Goal: Information Seeking & Learning: Check status

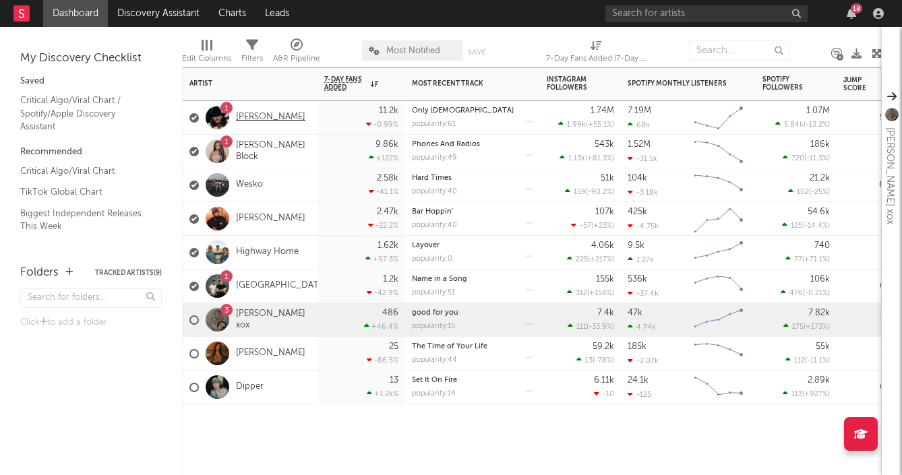
click at [272, 121] on link "[PERSON_NAME]" at bounding box center [270, 117] width 69 height 11
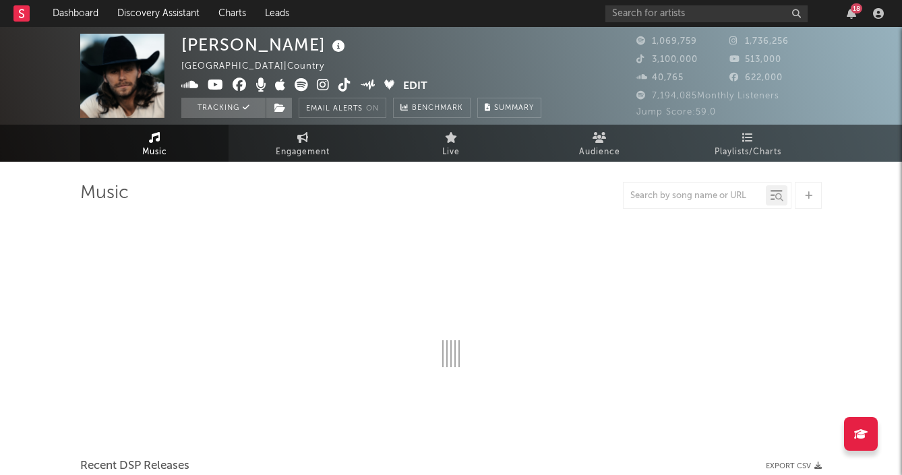
select select "6m"
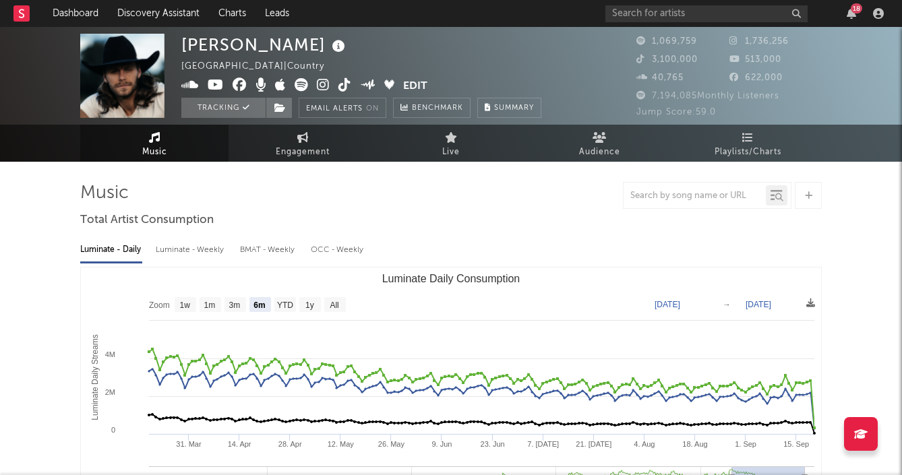
click at [188, 251] on div "Luminate - Weekly" at bounding box center [191, 250] width 71 height 23
select select "6m"
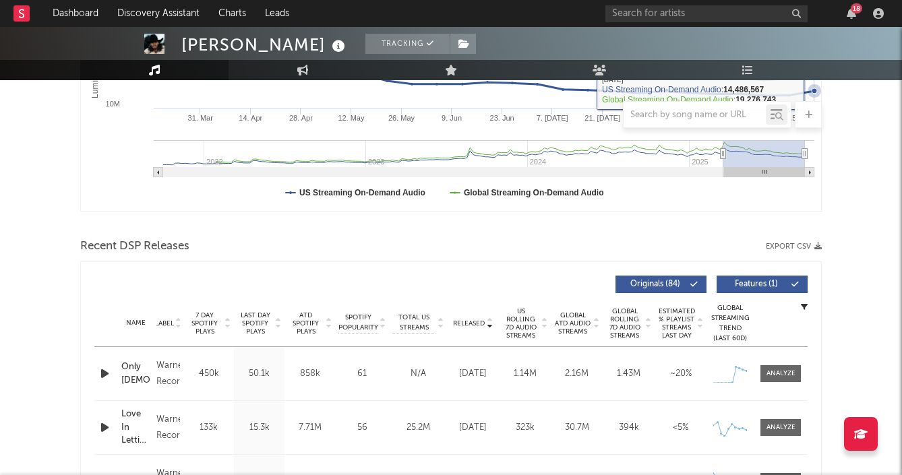
scroll to position [506, 0]
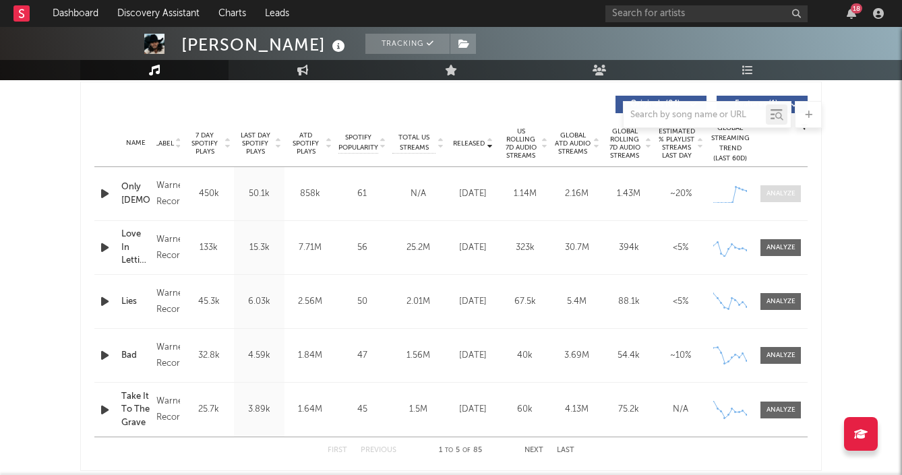
click at [768, 193] on div at bounding box center [780, 194] width 29 height 10
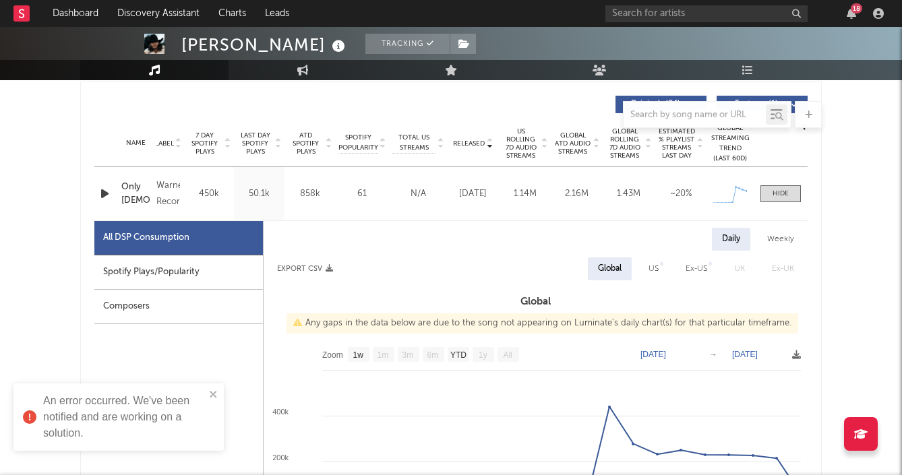
select select "1w"
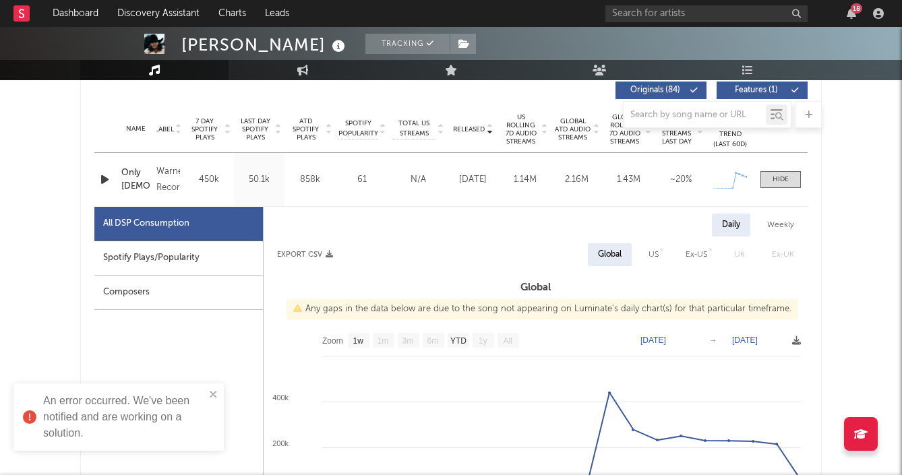
scroll to position [534, 0]
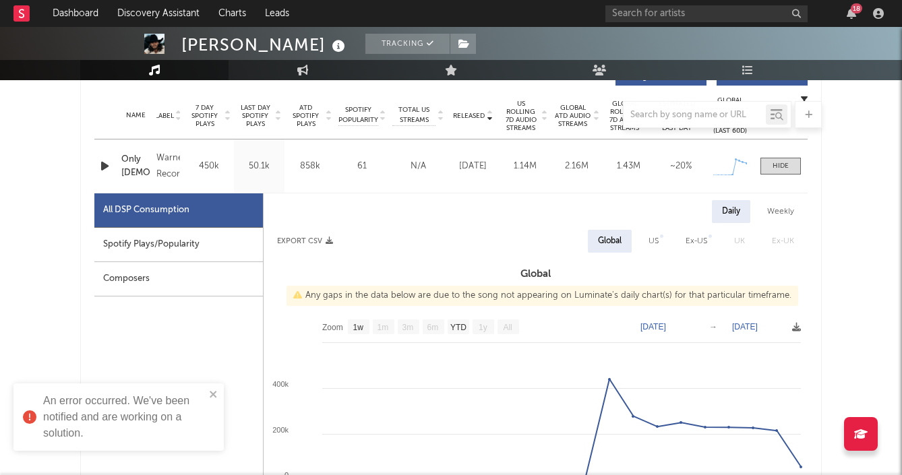
click at [779, 216] on div "Weekly" at bounding box center [780, 211] width 47 height 23
select select "1w"
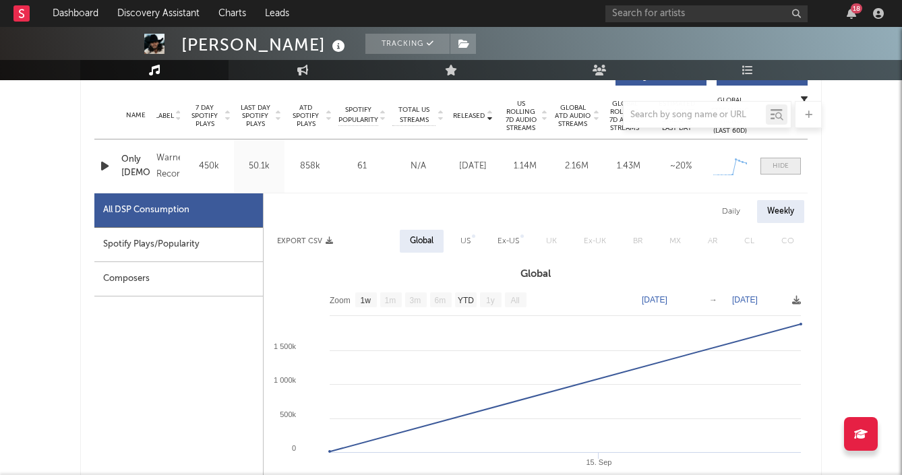
click at [787, 162] on div at bounding box center [781, 166] width 16 height 10
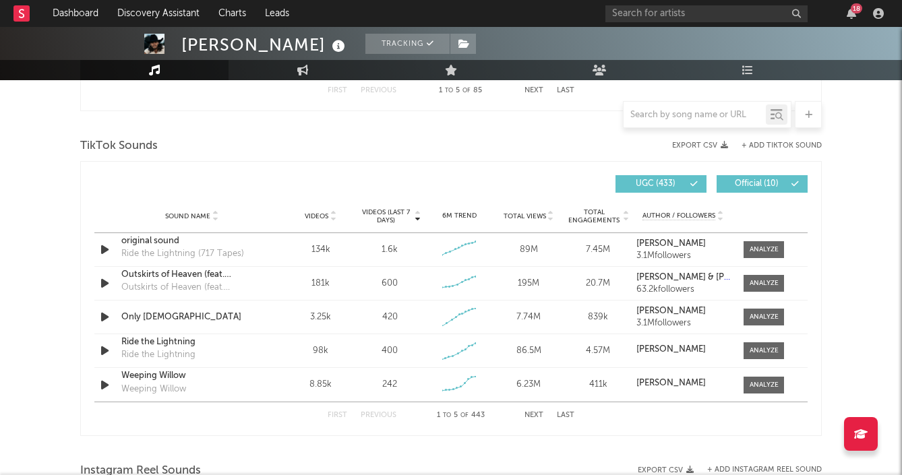
scroll to position [867, 0]
click at [773, 317] on div at bounding box center [764, 316] width 29 height 10
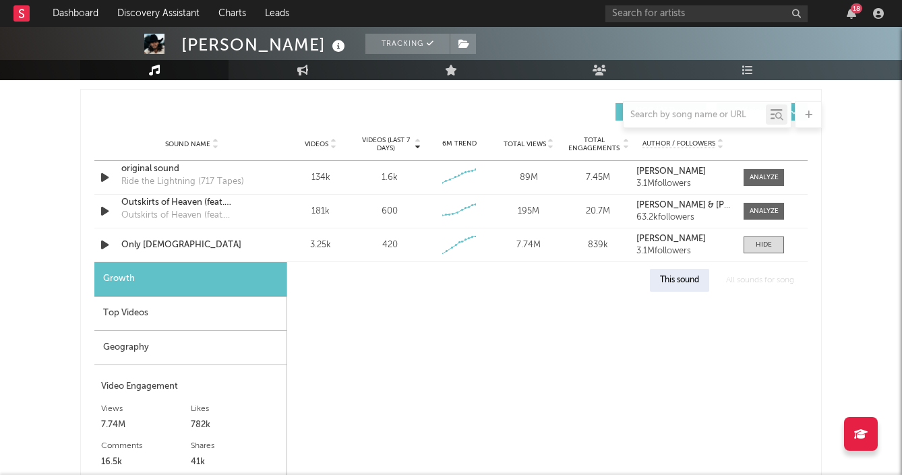
scroll to position [1086, 0]
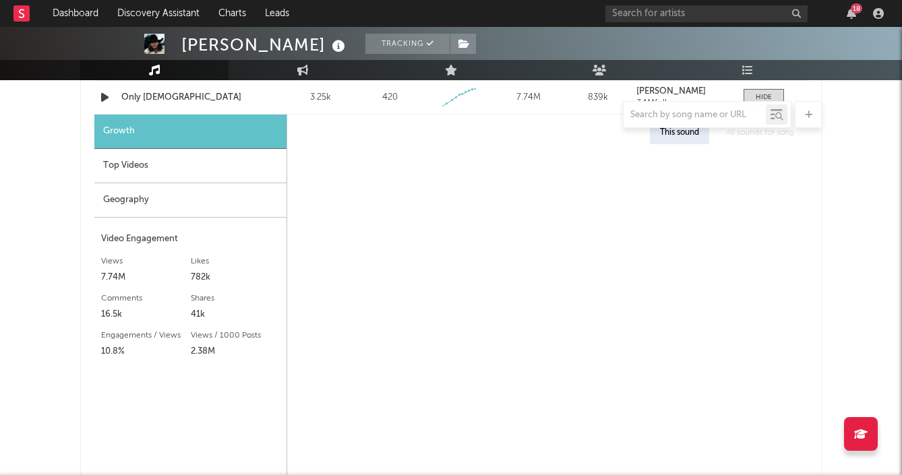
select select "1w"
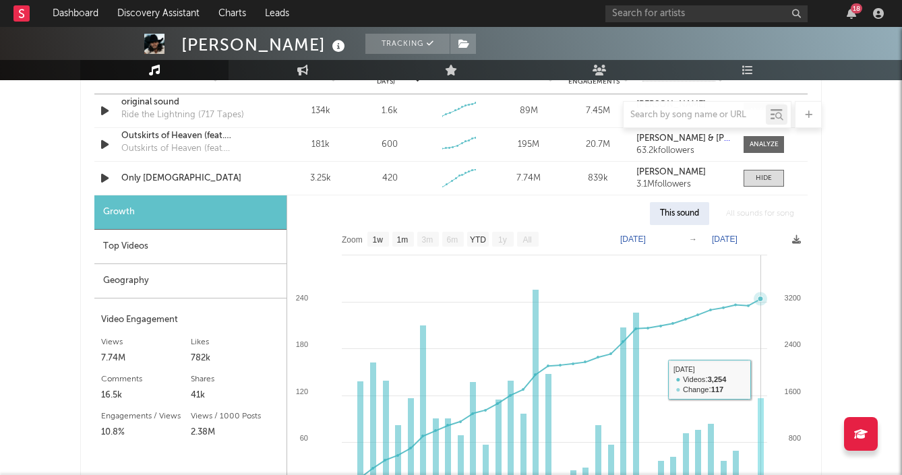
scroll to position [987, 0]
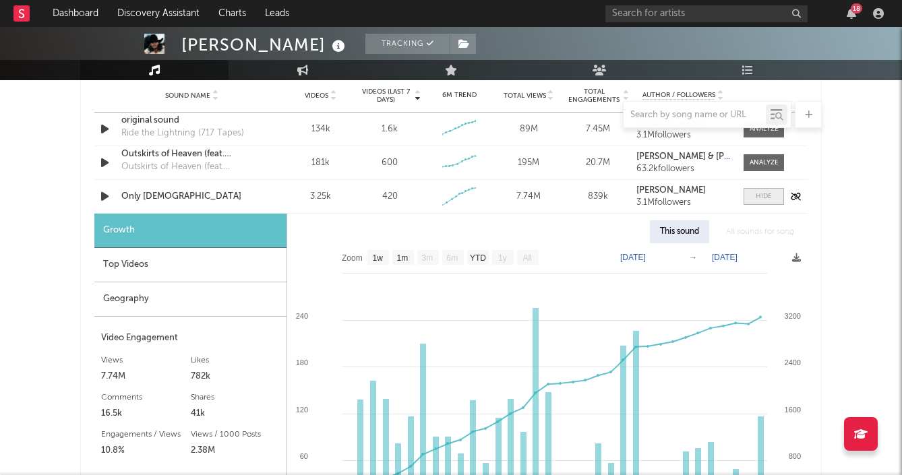
click at [767, 202] on span at bounding box center [764, 196] width 40 height 17
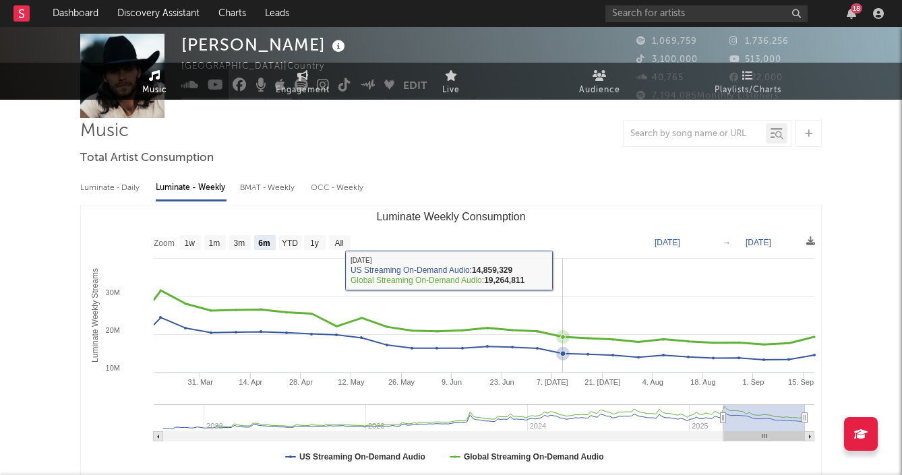
scroll to position [73, 0]
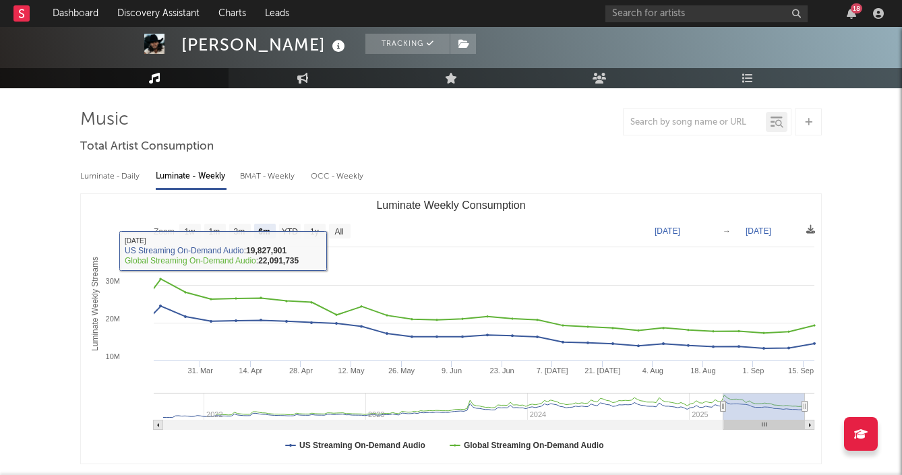
click at [130, 183] on div "Luminate - Daily" at bounding box center [111, 176] width 62 height 23
select select "6m"
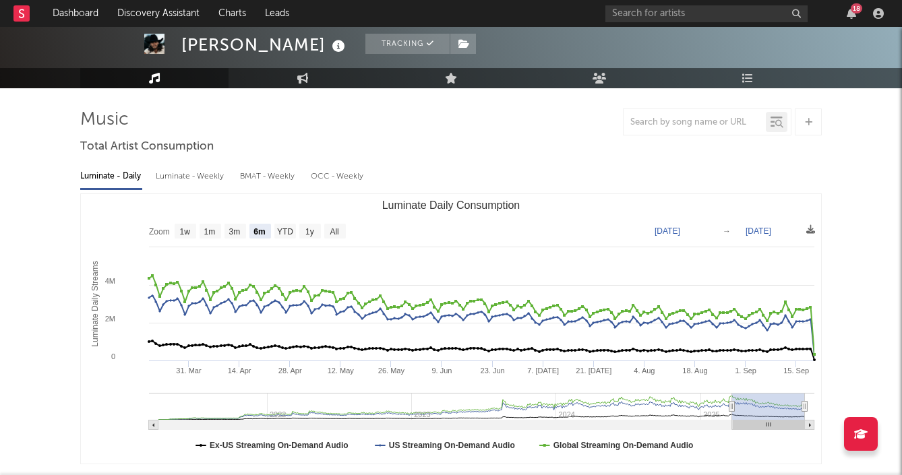
click at [214, 177] on div "Luminate - Weekly" at bounding box center [191, 176] width 71 height 23
select select "6m"
